Goal: Communication & Community: Share content

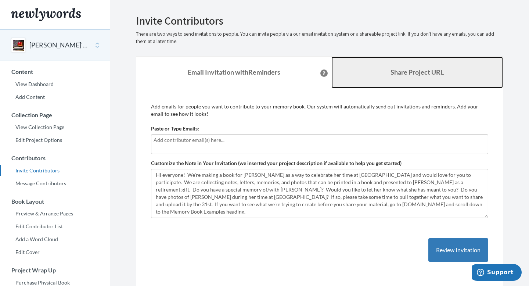
click at [395, 70] on b "Share Project URL" at bounding box center [416, 72] width 53 height 8
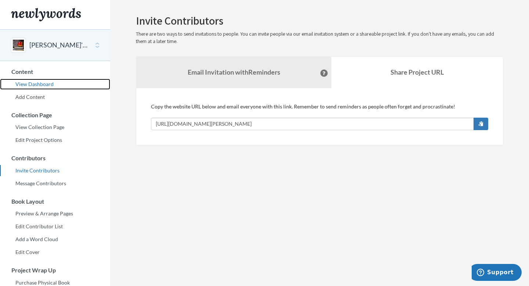
click at [39, 85] on link "View Dashboard" at bounding box center [55, 84] width 110 height 11
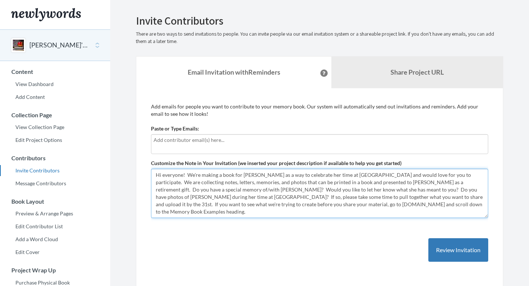
click at [310, 198] on textarea "Hi everyone! We're making a book for [PERSON_NAME] as a way to celebrate her ti…" at bounding box center [319, 193] width 337 height 49
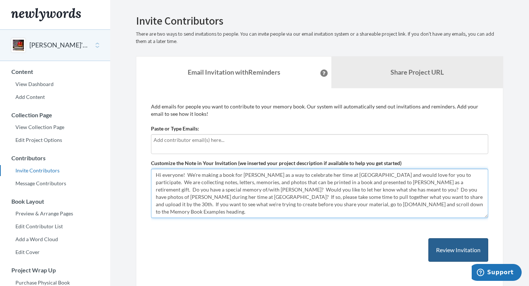
type textarea "Hi everyone! We're making a book for [PERSON_NAME] as a way to celebrate her ti…"
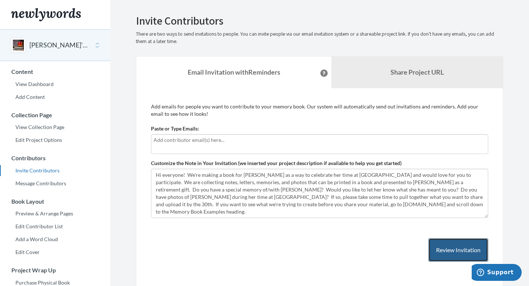
click at [448, 254] on button "Review Invitation" at bounding box center [458, 250] width 60 height 24
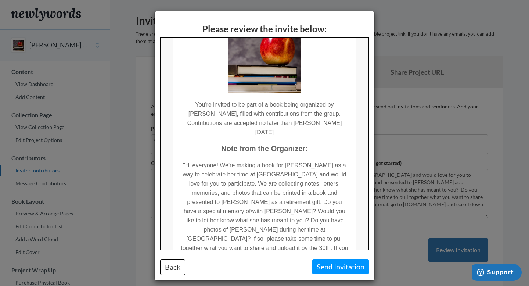
scroll to position [64, 0]
click at [333, 268] on button "Send Invitation" at bounding box center [340, 266] width 57 height 15
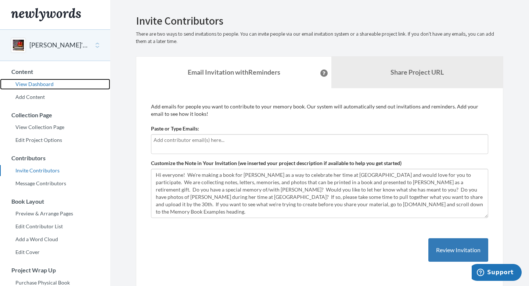
click at [37, 87] on link "View Dashboard" at bounding box center [55, 84] width 110 height 11
